Goal: Task Accomplishment & Management: Manage account settings

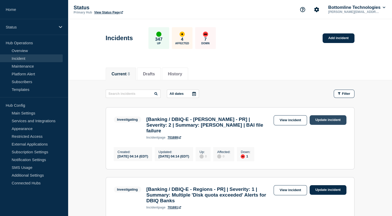
click at [321, 122] on link "Update incident" at bounding box center [327, 120] width 37 height 10
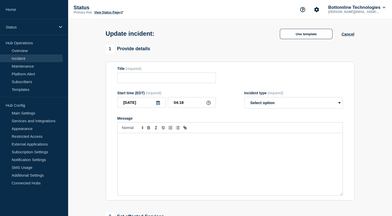
type input "[Banking / DBIQ-E - [PERSON_NAME] - PR] | Severity: 2 | Summary: [PERSON_NAME] …"
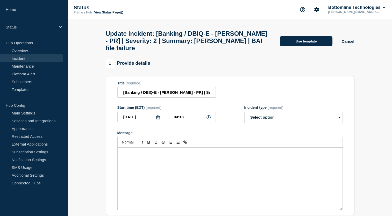
click at [315, 42] on button "Use template" at bounding box center [306, 41] width 53 height 10
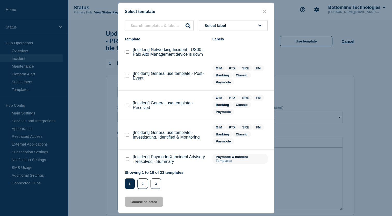
click at [227, 26] on span "Select label" at bounding box center [217, 25] width 24 height 4
type input "GIM"
click at [211, 49] on button "GIM" at bounding box center [233, 53] width 69 height 11
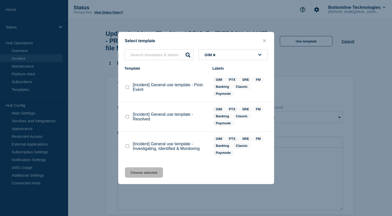
click at [126, 145] on checkbox"] "[Incident] General use template - Investigating, Identified & Monitoring checkb…" at bounding box center [127, 146] width 3 height 3
checkbox checkbox"] "true"
click at [139, 176] on button "Choose selected" at bounding box center [144, 172] width 38 height 10
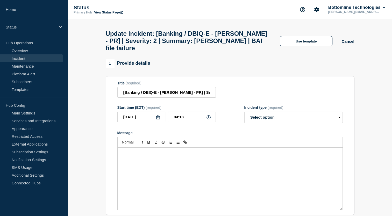
select select "investigating"
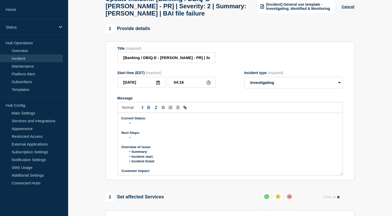
scroll to position [42, 0]
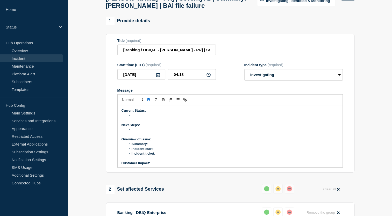
click at [188, 118] on li "Message" at bounding box center [232, 115] width 212 height 5
click at [145, 132] on li "Message" at bounding box center [232, 129] width 212 height 5
click at [255, 118] on li "The production support team is checking the missing line on one of the BAI files" at bounding box center [232, 115] width 212 height 5
click at [135, 132] on li "Message" at bounding box center [232, 129] width 212 height 5
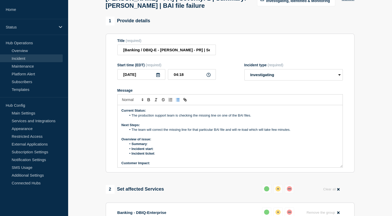
click at [158, 146] on li "Summary :" at bounding box center [232, 144] width 212 height 5
click at [240, 132] on li "The team will correct the missing line for that particular BAI file and will re…" at bounding box center [232, 129] width 212 height 5
click at [250, 132] on li "The team will correct the missing line for that particular BAI file and will re…" at bounding box center [232, 129] width 212 height 5
click at [272, 132] on li "The team will correct the missing line for that particular BAI file and will re…" at bounding box center [232, 129] width 212 height 5
click at [243, 151] on li "Incident start :" at bounding box center [232, 149] width 212 height 5
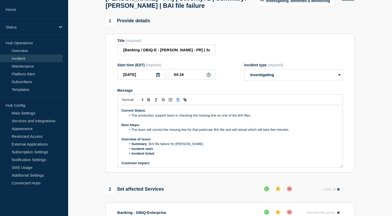
click at [251, 132] on li "The team will correct the missing line for that particular BAI file and will re…" at bounding box center [232, 129] width 212 height 5
click at [227, 151] on li "Incident start :" at bounding box center [232, 149] width 212 height 5
click at [161, 156] on li "Incident ticket :" at bounding box center [232, 153] width 212 height 5
drag, startPoint x: 155, startPoint y: 159, endPoint x: 177, endPoint y: 157, distance: 21.8
click at [177, 156] on li "Incident ticket : WT-57943" at bounding box center [232, 153] width 212 height 5
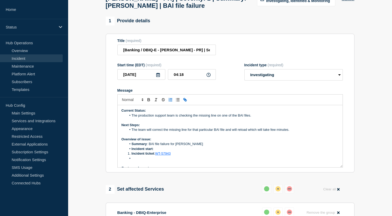
click at [202, 113] on p "Current Status:" at bounding box center [229, 110] width 217 height 5
click at [164, 155] on link "WT-57943" at bounding box center [163, 154] width 16 height 4
click at [162, 166] on link "https://jira.bottomline.tech/browse/WT-57943" at bounding box center [150, 163] width 35 height 7
click at [212, 146] on li "Summary : BAI file failure for Fulton" at bounding box center [232, 144] width 212 height 5
click at [132, 156] on span "Message" at bounding box center [132, 153] width 0 height 5
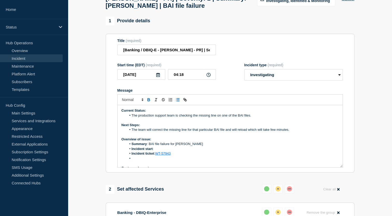
click at [138, 161] on li "Message" at bounding box center [232, 158] width 212 height 5
click at [160, 151] on li "Incident start :" at bounding box center [232, 149] width 212 height 5
click at [154, 165] on p "Customer Impact:" at bounding box center [229, 163] width 217 height 5
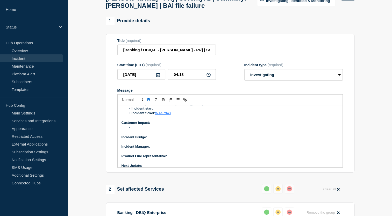
scroll to position [44, 0]
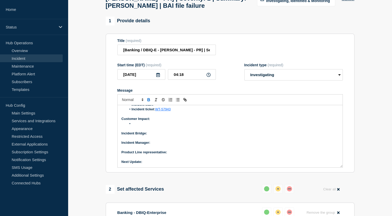
click at [157, 136] on p "Incident Bridge:" at bounding box center [229, 133] width 217 height 5
click at [162, 145] on p "Incident Manager:" at bounding box center [229, 142] width 217 height 5
click at [173, 155] on p "Product Line representative:" at bounding box center [229, 152] width 217 height 5
click at [156, 164] on p "Next Update:" at bounding box center [229, 162] width 217 height 5
click at [153, 126] on li "Message" at bounding box center [232, 123] width 212 height 5
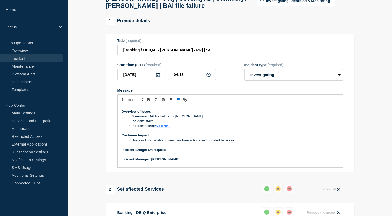
scroll to position [27, 0]
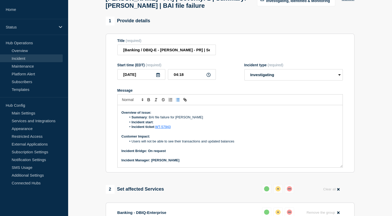
click at [160, 125] on li "Incident start :" at bounding box center [232, 122] width 212 height 5
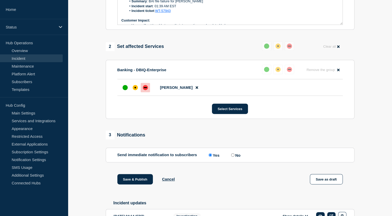
scroll to position [207, 0]
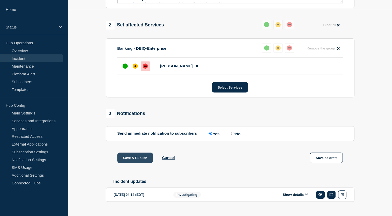
click at [135, 163] on button "Save & Publish" at bounding box center [135, 158] width 36 height 10
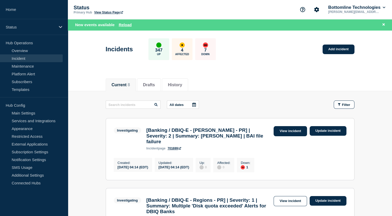
click at [291, 132] on link "View incident" at bounding box center [289, 131] width 33 height 10
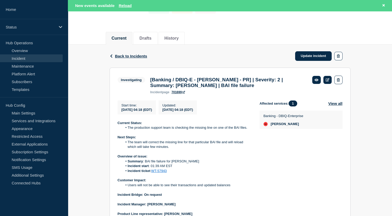
scroll to position [46, 0]
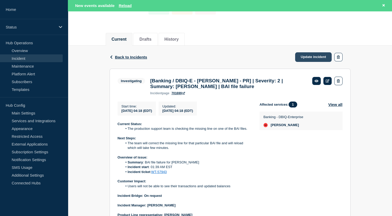
click at [316, 55] on link "Update incident" at bounding box center [313, 57] width 37 height 10
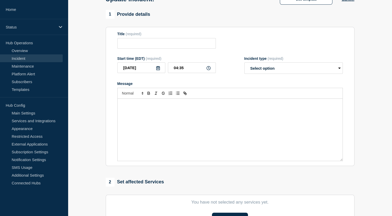
type input "[Banking / DBIQ-E - Fulton - PR] | Severity: 2 | Summary: FULTON | BAI file fai…"
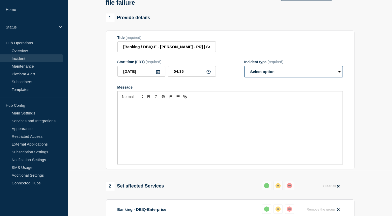
click at [290, 69] on select "Select option Investigating Identified Monitoring Resolved" at bounding box center [293, 71] width 98 height 11
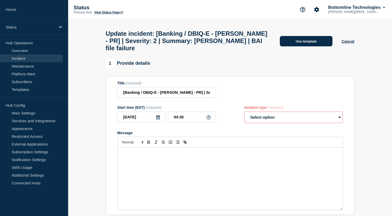
click at [302, 37] on button "Use template" at bounding box center [306, 41] width 53 height 10
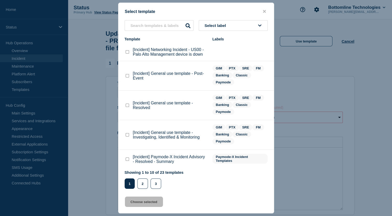
click at [242, 26] on button "Select label" at bounding box center [233, 25] width 69 height 11
type input "GIM"
click at [211, 54] on button "GIM" at bounding box center [233, 53] width 69 height 11
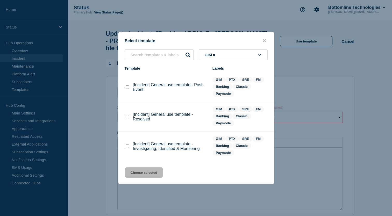
click at [127, 118] on checkbox"] "[Incident] General use template - Resolved checkbox" at bounding box center [127, 116] width 3 height 3
checkbox checkbox"] "true"
click at [144, 174] on button "Choose selected" at bounding box center [144, 172] width 38 height 10
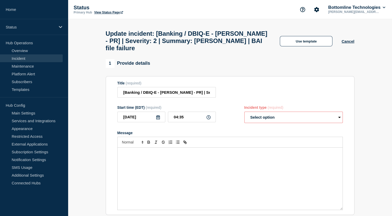
select select "resolved"
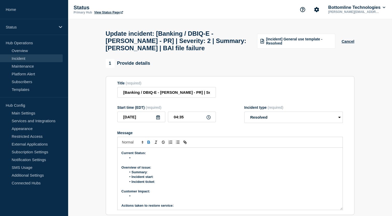
click at [143, 160] on li "Message" at bounding box center [232, 158] width 212 height 5
click at [162, 175] on li "Summary :" at bounding box center [232, 172] width 212 height 5
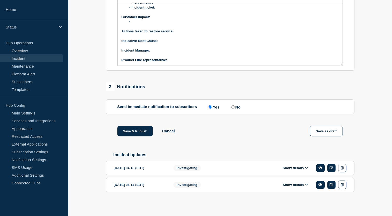
scroll to position [149, 0]
click at [229, 170] on div "Investigating" at bounding box center [206, 168] width 66 height 9
click at [305, 169] on icon at bounding box center [306, 167] width 3 height 3
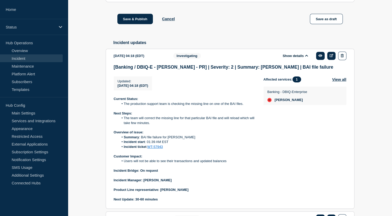
scroll to position [257, 0]
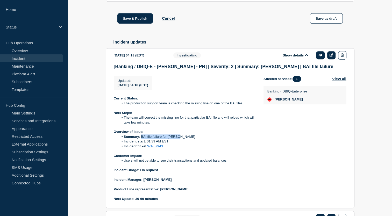
drag, startPoint x: 141, startPoint y: 143, endPoint x: 187, endPoint y: 142, distance: 46.1
click at [187, 139] on li "Summary : BAI file failure for Fulton" at bounding box center [187, 136] width 136 height 5
copy li "BAI file failure for Fulton"
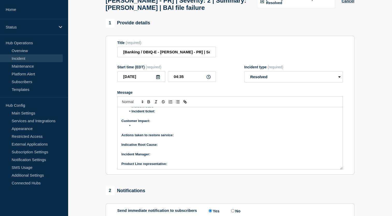
scroll to position [0, 0]
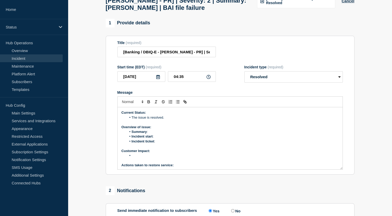
click at [160, 134] on li "Summary :" at bounding box center [232, 131] width 212 height 5
click at [160, 139] on li "Incident start :" at bounding box center [232, 136] width 212 height 5
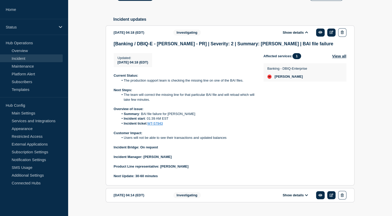
scroll to position [281, 0]
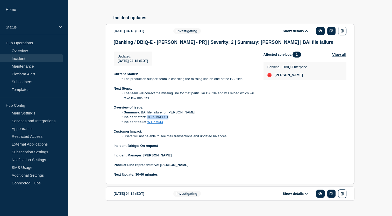
drag, startPoint x: 147, startPoint y: 124, endPoint x: 176, endPoint y: 124, distance: 29.3
click at [176, 119] on li "Incident start : 01:39 AM EST" at bounding box center [187, 117] width 136 height 5
copy li "01:39 AM EST"
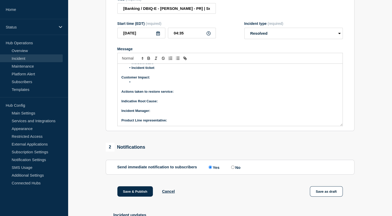
scroll to position [0, 0]
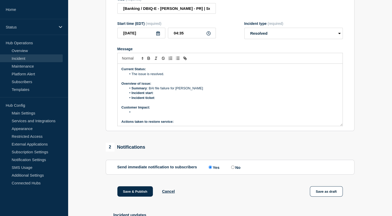
click at [165, 95] on li "Incident start :" at bounding box center [232, 93] width 212 height 5
click at [161, 100] on li "Incident ticket :" at bounding box center [232, 98] width 212 height 5
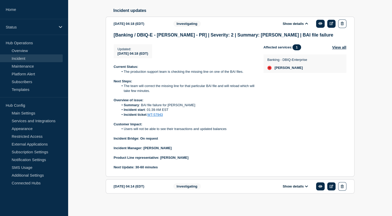
scroll to position [289, 0]
drag, startPoint x: 165, startPoint y: 120, endPoint x: 148, endPoint y: 121, distance: 16.4
click at [148, 117] on li "Incident ticket : WT-57943" at bounding box center [187, 114] width 136 height 5
copy link "WT-57943"
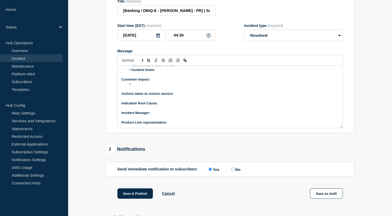
scroll to position [82, 0]
click at [169, 72] on li "Incident ticket :" at bounding box center [232, 70] width 212 height 5
click at [147, 86] on li "Message" at bounding box center [232, 84] width 212 height 5
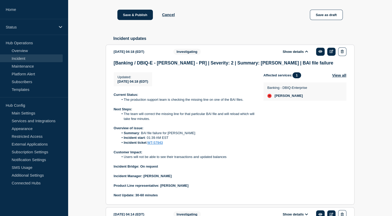
scroll to position [261, 0]
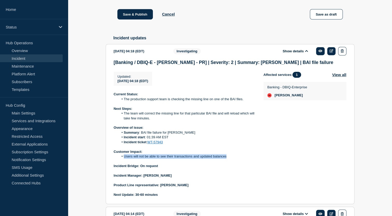
drag, startPoint x: 123, startPoint y: 163, endPoint x: 235, endPoint y: 165, distance: 111.9
click at [235, 159] on li "Users will not be able to see their transactions and updated balances" at bounding box center [187, 156] width 136 height 5
copy li "Users will not be able to see their transactions and updated balances"
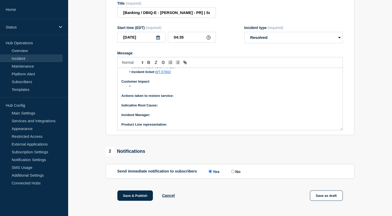
scroll to position [74, 0]
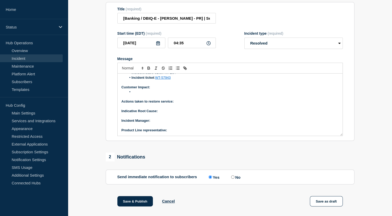
click at [151, 94] on li "Message" at bounding box center [232, 92] width 212 height 5
click at [180, 104] on p "Actions taken to restore service:" at bounding box center [229, 101] width 217 height 5
click at [164, 113] on p "Indicative Root Cause:" at bounding box center [229, 111] width 217 height 5
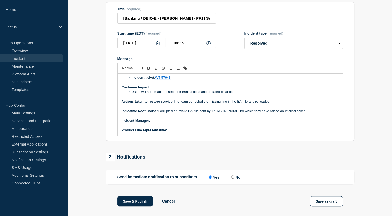
click at [164, 123] on p "﻿Incident Manager:" at bounding box center [229, 120] width 217 height 5
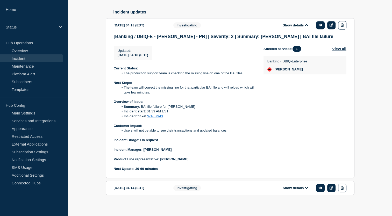
scroll to position [291, 0]
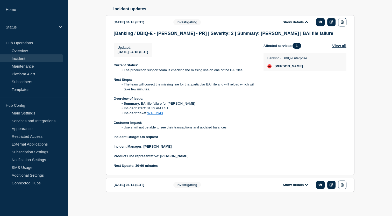
drag, startPoint x: 144, startPoint y: 152, endPoint x: 180, endPoint y: 152, distance: 36.0
click at [180, 149] on p "Incident Manager: Sourabh Banerjee" at bounding box center [184, 146] width 141 height 5
copy strong "Sourabh Banerjee"
drag, startPoint x: 180, startPoint y: 152, endPoint x: 163, endPoint y: 141, distance: 20.3
click at [163, 139] on p "Incident Bridge: On request" at bounding box center [184, 137] width 141 height 5
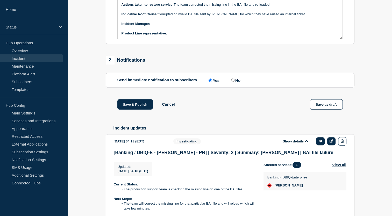
scroll to position [170, 0]
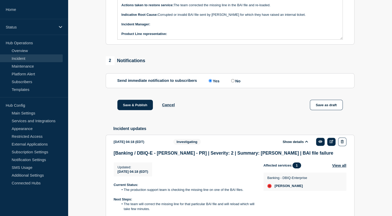
click at [160, 27] on p "﻿Incident Manager:" at bounding box center [229, 24] width 217 height 5
click at [172, 36] on p "Product Line representative:" at bounding box center [229, 34] width 217 height 5
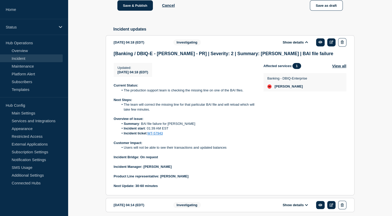
scroll to position [296, 0]
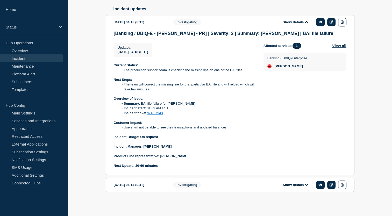
drag, startPoint x: 160, startPoint y: 156, endPoint x: 194, endPoint y: 158, distance: 33.5
click at [194, 158] on p "Product Line representative: Sushant Shekhar" at bounding box center [184, 156] width 141 height 5
copy strong "Sushant Shekhar"
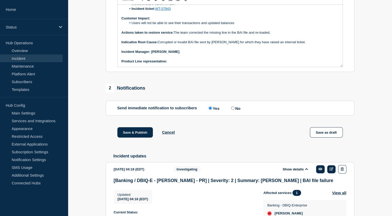
scroll to position [141, 0]
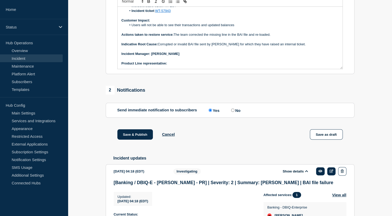
click at [179, 66] on p "Product Line representative:" at bounding box center [229, 63] width 217 height 5
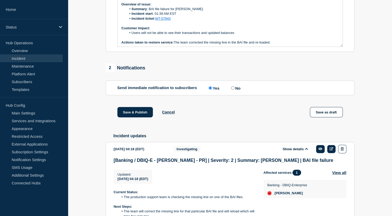
scroll to position [164, 0]
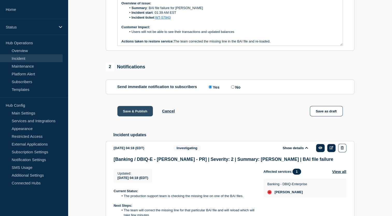
click at [140, 116] on button "Save & Publish" at bounding box center [135, 111] width 36 height 10
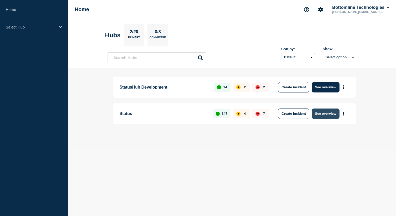
click at [330, 112] on button "See overview" at bounding box center [325, 114] width 27 height 10
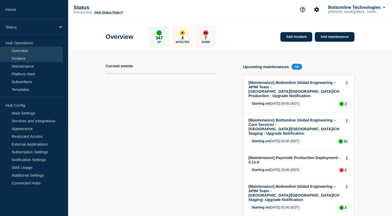
click at [29, 55] on link "Incident" at bounding box center [31, 58] width 63 height 8
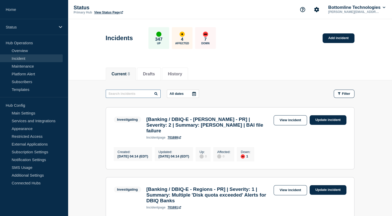
click at [131, 96] on input "text" at bounding box center [133, 94] width 55 height 8
drag, startPoint x: 149, startPoint y: 119, endPoint x: 228, endPoint y: 114, distance: 79.5
click at [228, 114] on section "Investigating [Banking / DBIQ-E - Fulton - PR] | Severity: 2 | Summary: FULTON …" at bounding box center [230, 138] width 249 height 62
copy h3 "Banking / DBIQ-E - Fulton - PR"
click at [193, 136] on div "incident page 701699" at bounding box center [208, 138] width 125 height 4
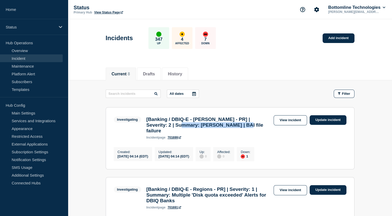
drag, startPoint x: 175, startPoint y: 125, endPoint x: 244, endPoint y: 128, distance: 68.4
click at [244, 128] on h3 "[Banking / DBIQ-E - Fulton - PR] | Severity: 2 | Summary: FULTON | BAI file fai…" at bounding box center [208, 125] width 125 height 17
copy h3 "FULTON | BAI file failure"
click at [145, 92] on input "text" at bounding box center [133, 94] width 55 height 8
paste input "FULTON | BAI file failure"
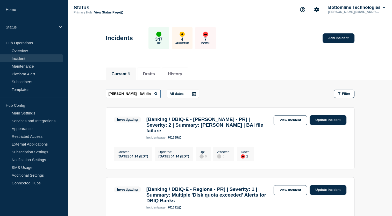
type input "FULTON | BAI file failure"
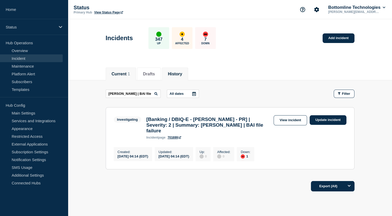
click at [175, 73] on button "History" at bounding box center [175, 74] width 14 height 5
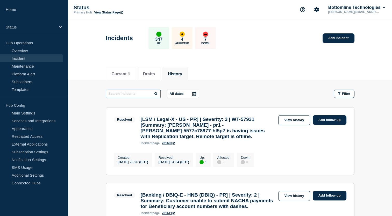
click at [129, 94] on input "text" at bounding box center [133, 94] width 55 height 8
paste input "FULTON | BAI file failure"
type input "FULTON | BAI file failure"
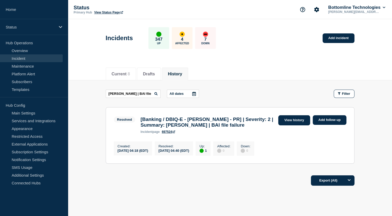
click at [289, 121] on link "View history" at bounding box center [294, 120] width 32 height 10
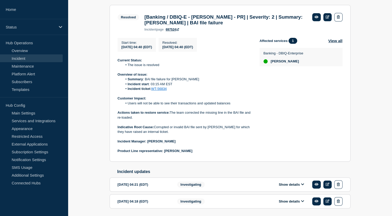
scroll to position [119, 0]
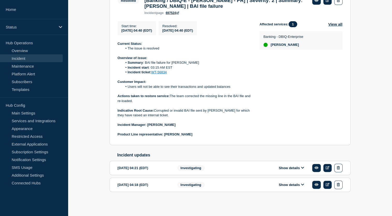
click at [303, 167] on icon at bounding box center [302, 167] width 3 height 3
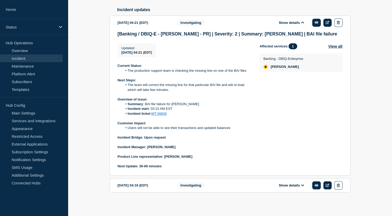
scroll to position [265, 0]
click at [303, 185] on icon at bounding box center [302, 185] width 3 height 2
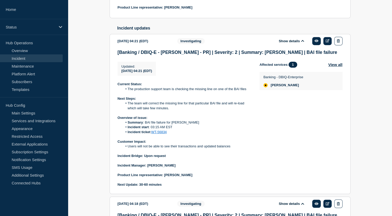
scroll to position [237, 0]
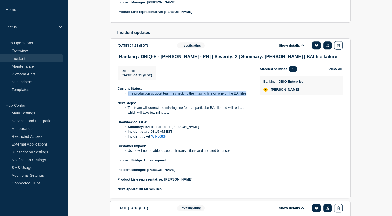
drag, startPoint x: 127, startPoint y: 99, endPoint x: 248, endPoint y: 97, distance: 120.7
click at [248, 96] on li "The production support team is checking the missing line on one of the BAI files" at bounding box center [186, 93] width 129 height 5
copy li "The production support team is checking the missing line on one of the BAI files"
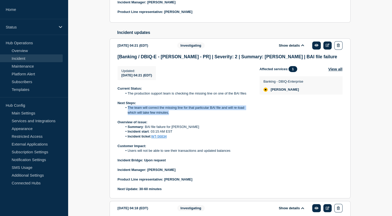
drag, startPoint x: 128, startPoint y: 112, endPoint x: 176, endPoint y: 115, distance: 47.8
click at [176, 115] on li "The team will correct the missing line for that particular BAI file and will re…" at bounding box center [186, 110] width 129 height 10
copy li "The team will correct the missing line for that particular BAI file and will re…"
drag, startPoint x: 145, startPoint y: 132, endPoint x: 187, endPoint y: 129, distance: 42.8
click at [187, 129] on div "Current Status: The production support team is checking the missing line on one…" at bounding box center [185, 138] width 134 height 105
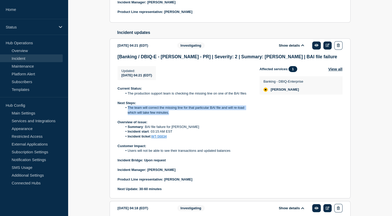
click at [187, 125] on p "Overview of issue:" at bounding box center [185, 122] width 134 height 5
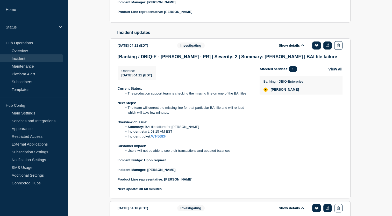
click at [146, 129] on li "Summary : BAI file failure for Fulton" at bounding box center [186, 127] width 129 height 5
drag, startPoint x: 145, startPoint y: 132, endPoint x: 191, endPoint y: 130, distance: 45.6
click at [191, 129] on li "Summary : BAI file failure for Fulton" at bounding box center [186, 127] width 129 height 5
copy li "BAI file failure for Fulton"
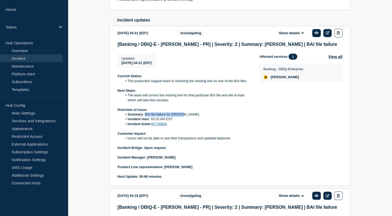
scroll to position [250, 0]
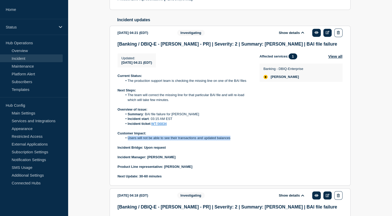
drag, startPoint x: 128, startPoint y: 142, endPoint x: 232, endPoint y: 143, distance: 103.6
click at [232, 140] on li "Users will not be able to see their transactions and updated balances" at bounding box center [186, 138] width 129 height 5
copy li "Users will not be able to see their transactions and updated balances"
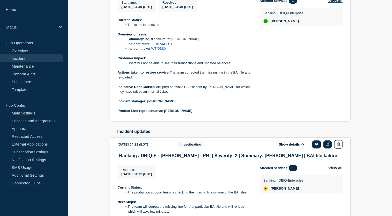
scroll to position [138, 0]
drag, startPoint x: 171, startPoint y: 76, endPoint x: 176, endPoint y: 79, distance: 5.4
click at [176, 79] on p "Actions taken to restore service: The team corrected the missing line in the BA…" at bounding box center [185, 75] width 134 height 10
drag, startPoint x: 171, startPoint y: 73, endPoint x: 176, endPoint y: 78, distance: 7.7
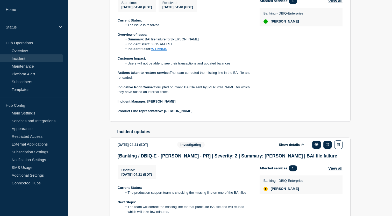
click at [176, 78] on p "Actions taken to restore service: The team corrected the missing line in the BA…" at bounding box center [185, 75] width 134 height 10
drag, startPoint x: 171, startPoint y: 75, endPoint x: 174, endPoint y: 79, distance: 5.2
click at [174, 79] on p "Actions taken to restore service: The team corrected the missing line in the BA…" at bounding box center [185, 75] width 134 height 10
copy p "The team corrected the missing line in the BAI file and re-loaded."
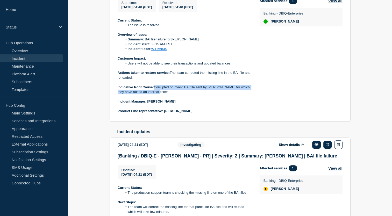
drag, startPoint x: 155, startPoint y: 91, endPoint x: 163, endPoint y: 97, distance: 9.9
click at [163, 95] on p "Indicative Root Cause: Corrupted or invalid BAI file sent by Fulton for which t…" at bounding box center [185, 90] width 134 height 10
copy p "Corrupted or invalid BAI file sent by Fulton for which they have raised an inte…"
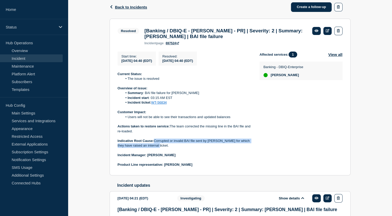
scroll to position [84, 0]
